Goal: Check status: Check status

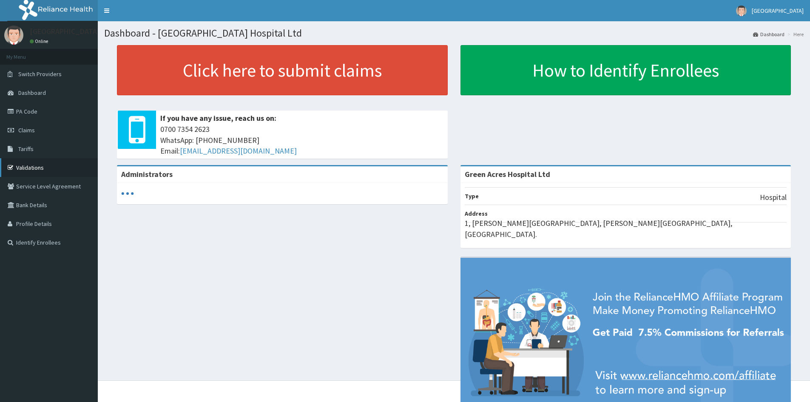
click at [39, 163] on link "Validations" at bounding box center [49, 167] width 98 height 19
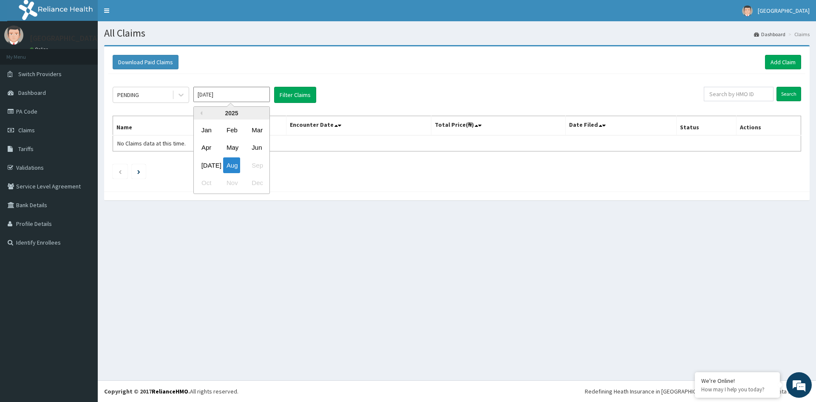
click at [250, 99] on input "Aug 2025" at bounding box center [231, 94] width 76 height 15
click at [212, 163] on div "Jul" at bounding box center [206, 165] width 17 height 16
type input "Jul 2025"
click at [296, 100] on button "Filter Claims" at bounding box center [295, 95] width 42 height 16
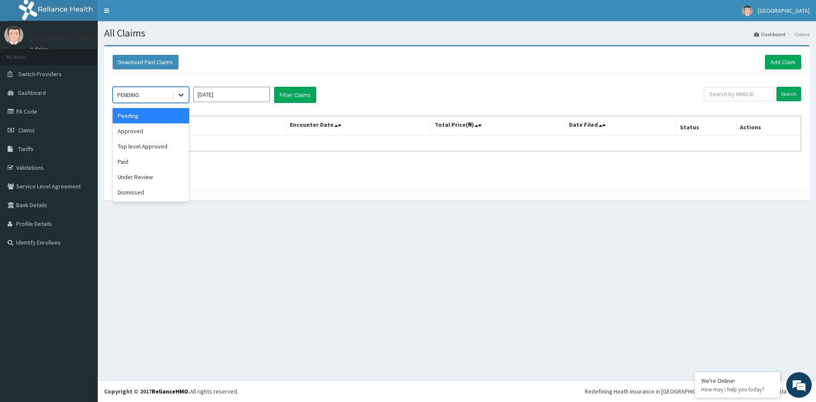
click at [183, 96] on icon at bounding box center [181, 95] width 8 height 8
click at [155, 127] on div "Approved" at bounding box center [151, 130] width 76 height 15
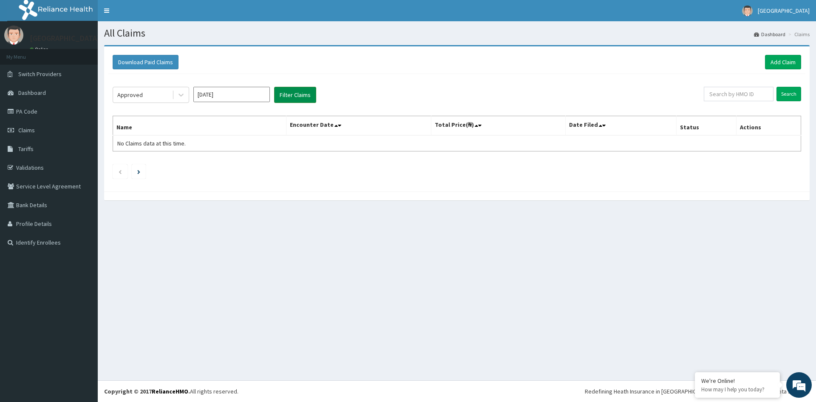
click at [280, 98] on button "Filter Claims" at bounding box center [295, 95] width 42 height 16
click at [286, 91] on button "Filter Claims" at bounding box center [295, 95] width 42 height 16
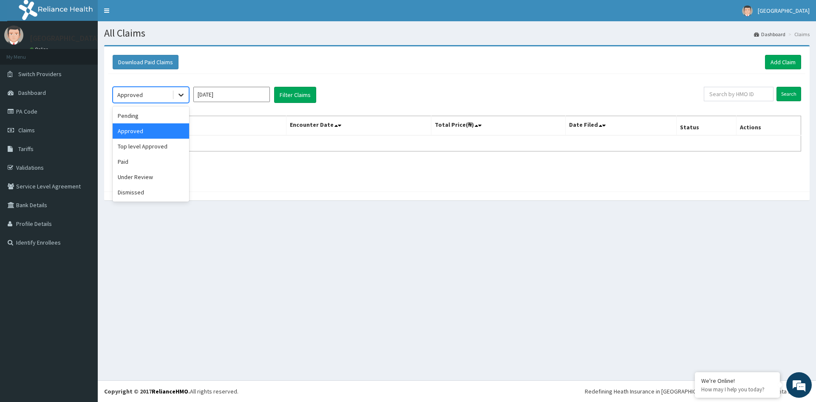
click at [179, 94] on icon at bounding box center [180, 95] width 5 height 3
click at [155, 147] on div "Top level Approved" at bounding box center [151, 146] width 76 height 15
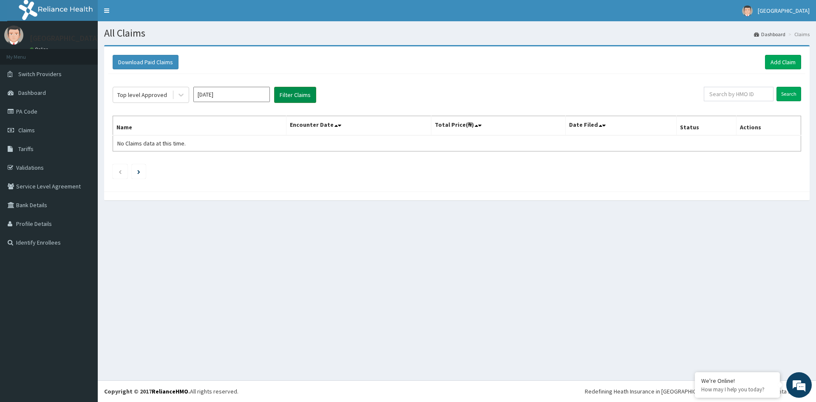
click at [288, 91] on button "Filter Claims" at bounding box center [295, 95] width 42 height 16
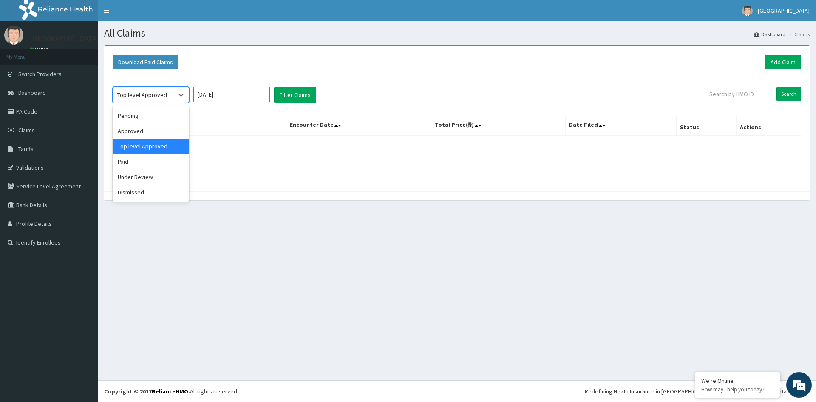
click at [173, 93] on div at bounding box center [180, 94] width 17 height 15
click at [150, 179] on div "Under Review" at bounding box center [151, 176] width 76 height 15
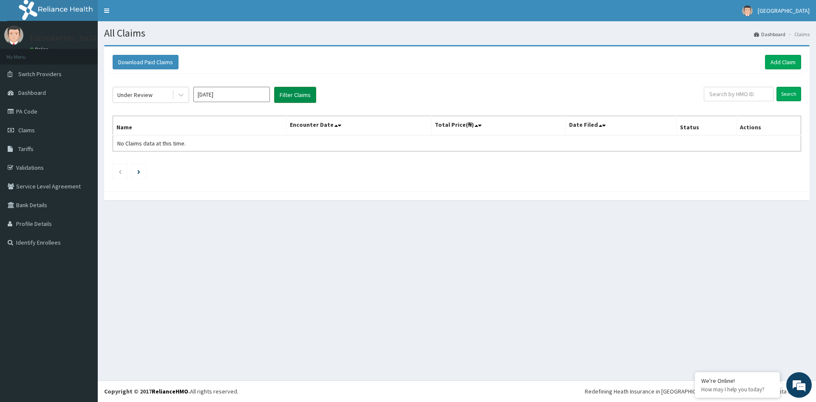
click at [285, 92] on button "Filter Claims" at bounding box center [295, 95] width 42 height 16
click at [184, 93] on icon at bounding box center [181, 95] width 8 height 8
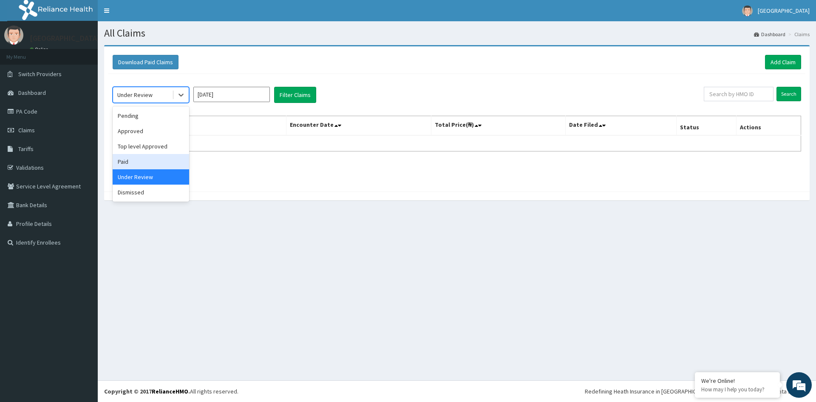
click at [159, 162] on div "Paid" at bounding box center [151, 161] width 76 height 15
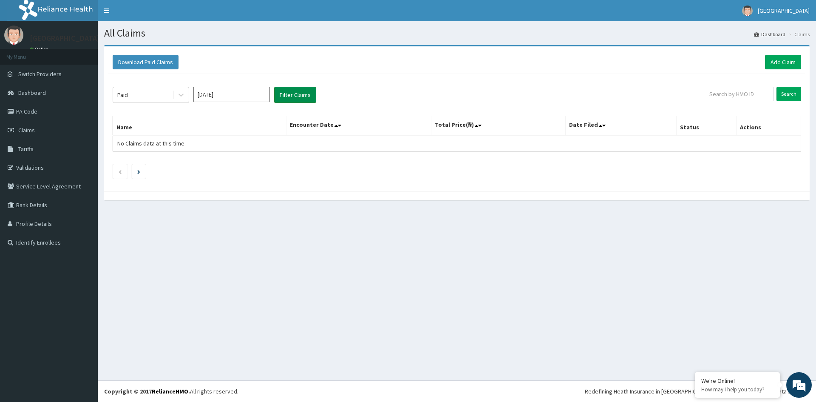
click at [289, 91] on button "Filter Claims" at bounding box center [295, 95] width 42 height 16
